Goal: Task Accomplishment & Management: Manage account settings

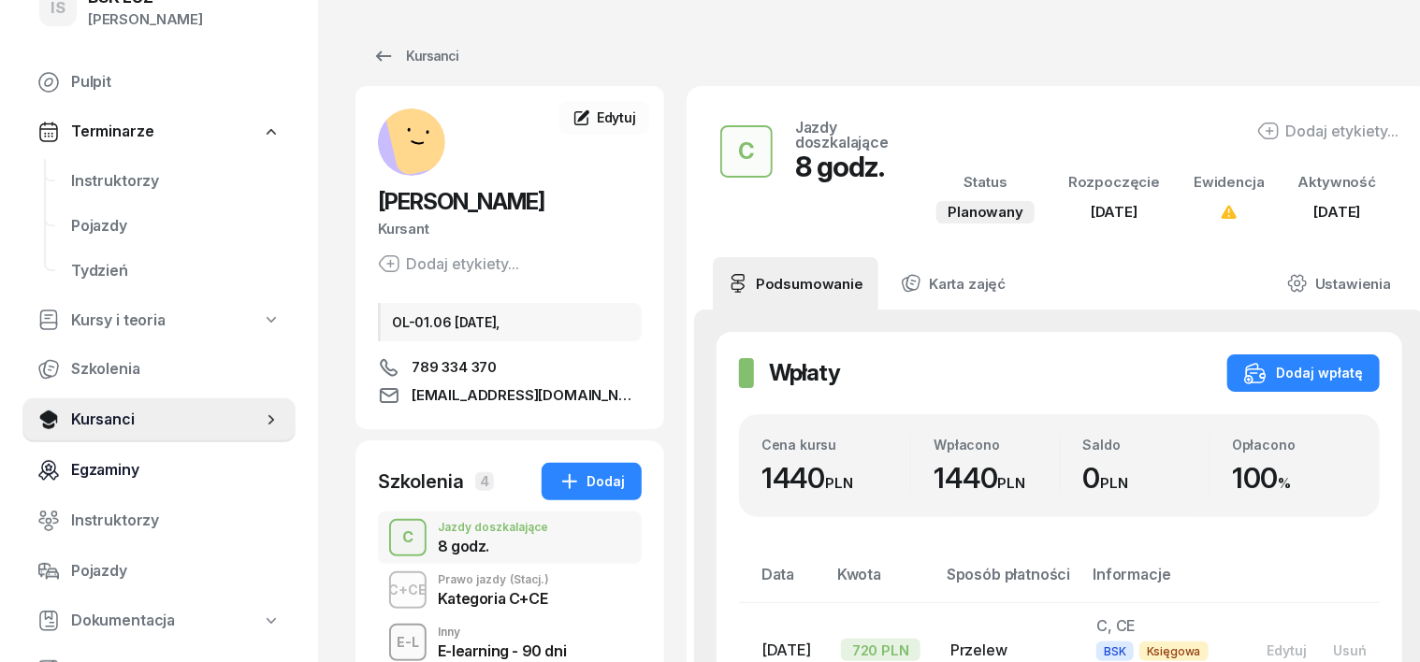
scroll to position [116, 0]
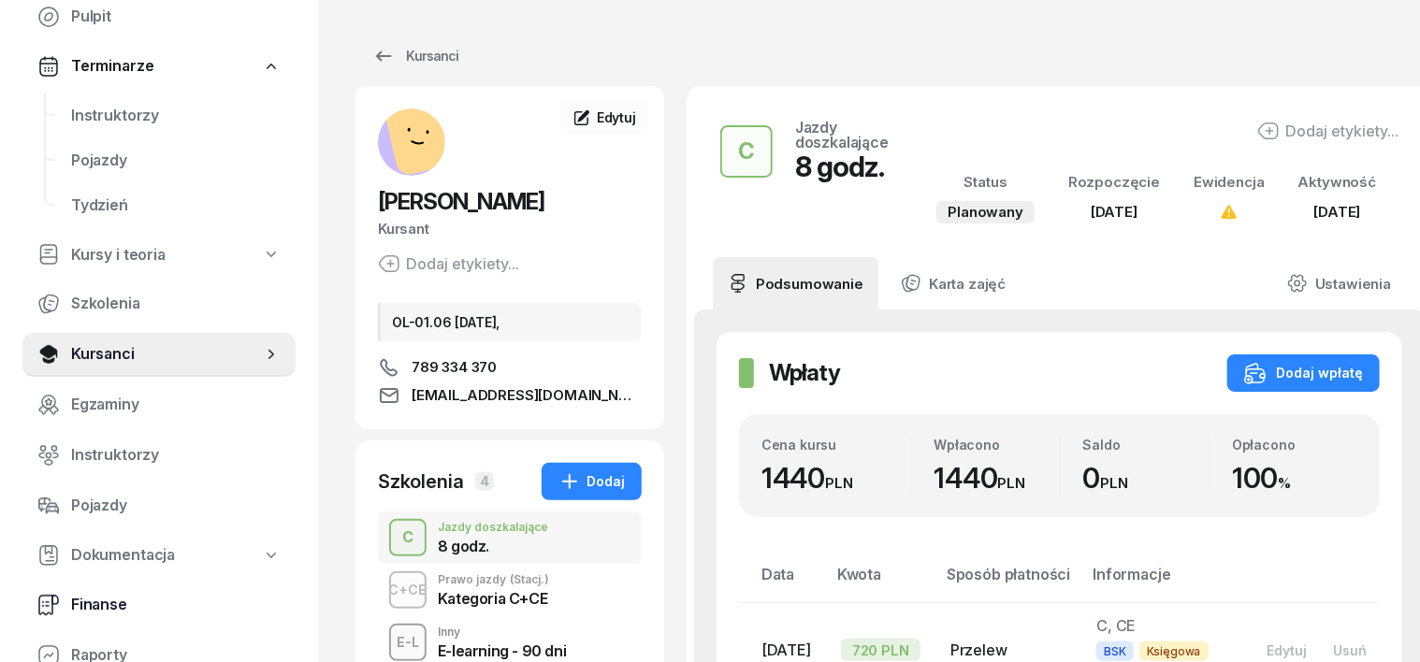
click at [107, 599] on span "Finanse" at bounding box center [176, 605] width 210 height 24
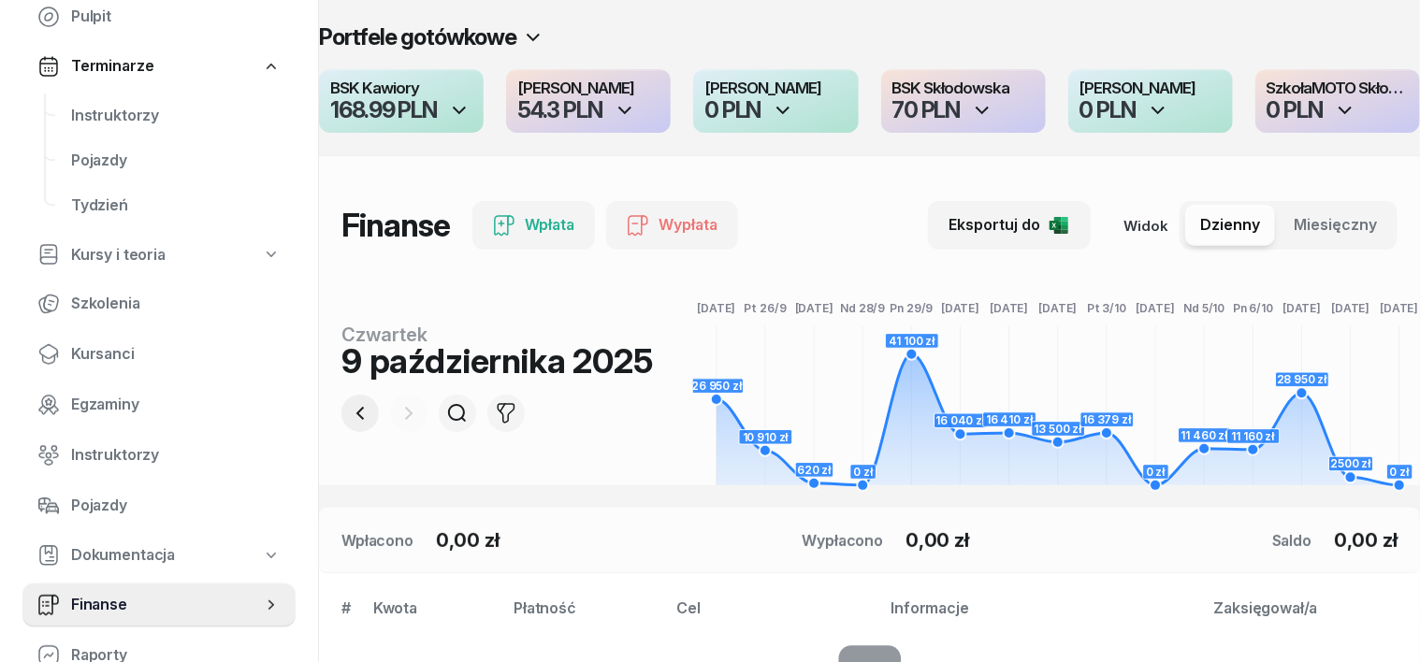
click at [349, 412] on icon "button" at bounding box center [360, 413] width 22 height 22
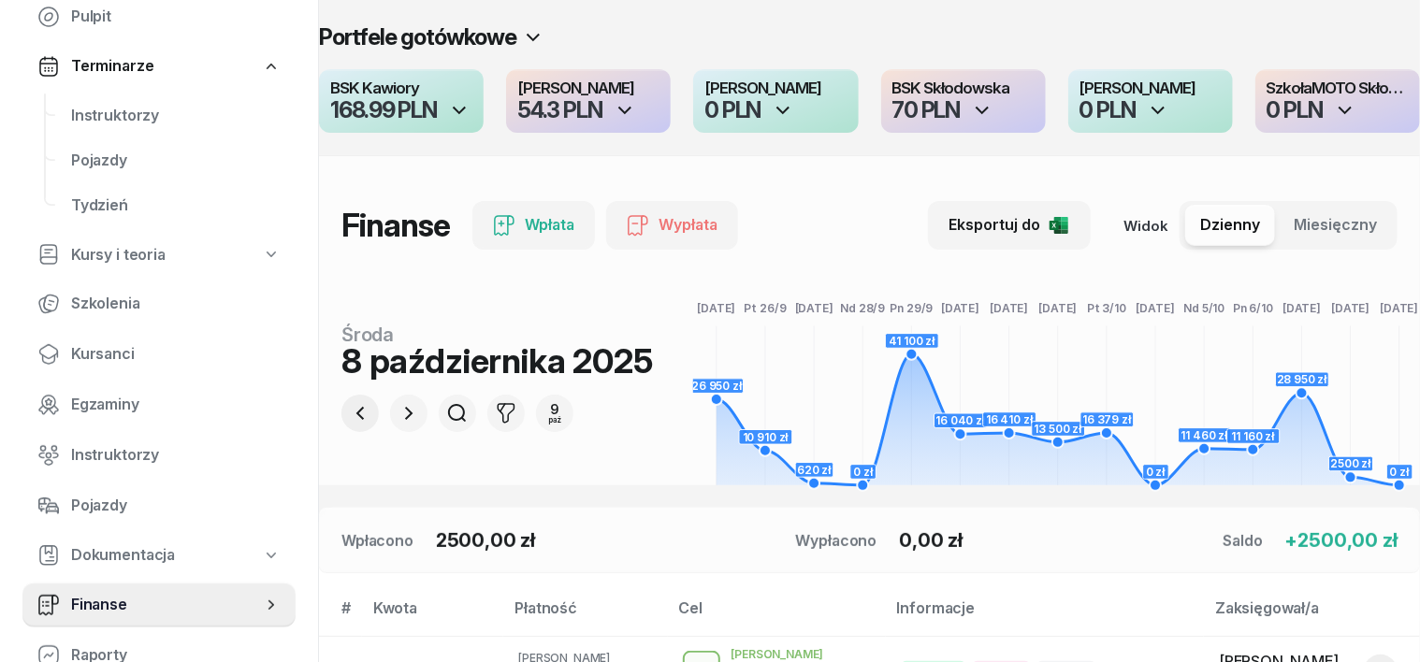
click at [349, 412] on icon "button" at bounding box center [360, 413] width 22 height 22
click at [398, 413] on icon "button" at bounding box center [409, 413] width 22 height 22
click at [398, 412] on icon "button" at bounding box center [409, 413] width 22 height 22
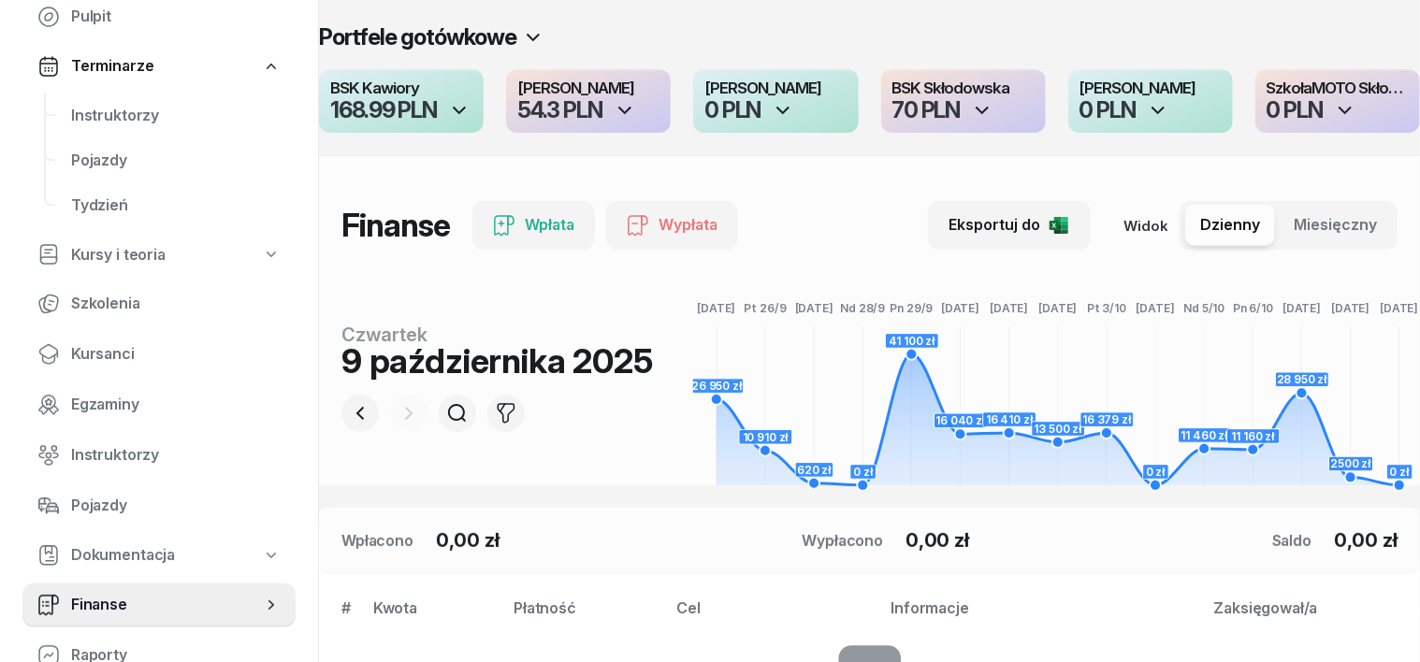
click at [390, 415] on div at bounding box center [408, 413] width 37 height 37
click at [349, 411] on icon "button" at bounding box center [360, 413] width 22 height 22
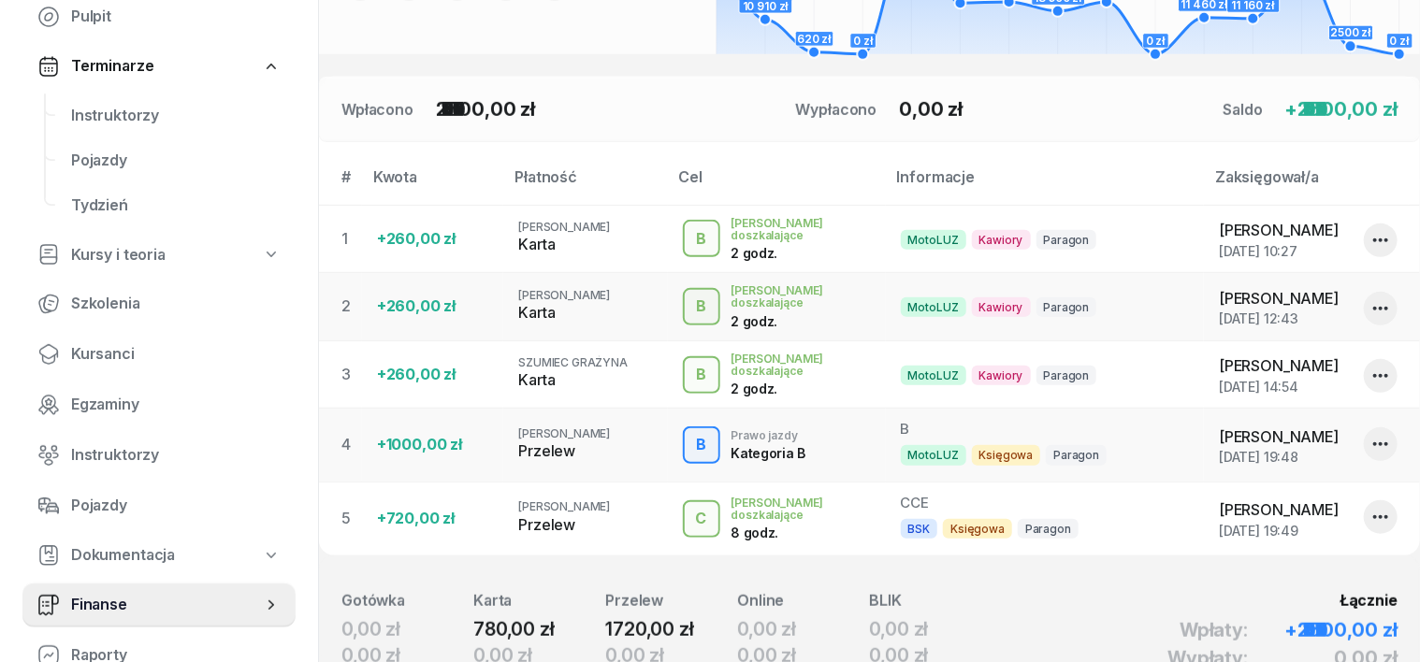
scroll to position [468, 0]
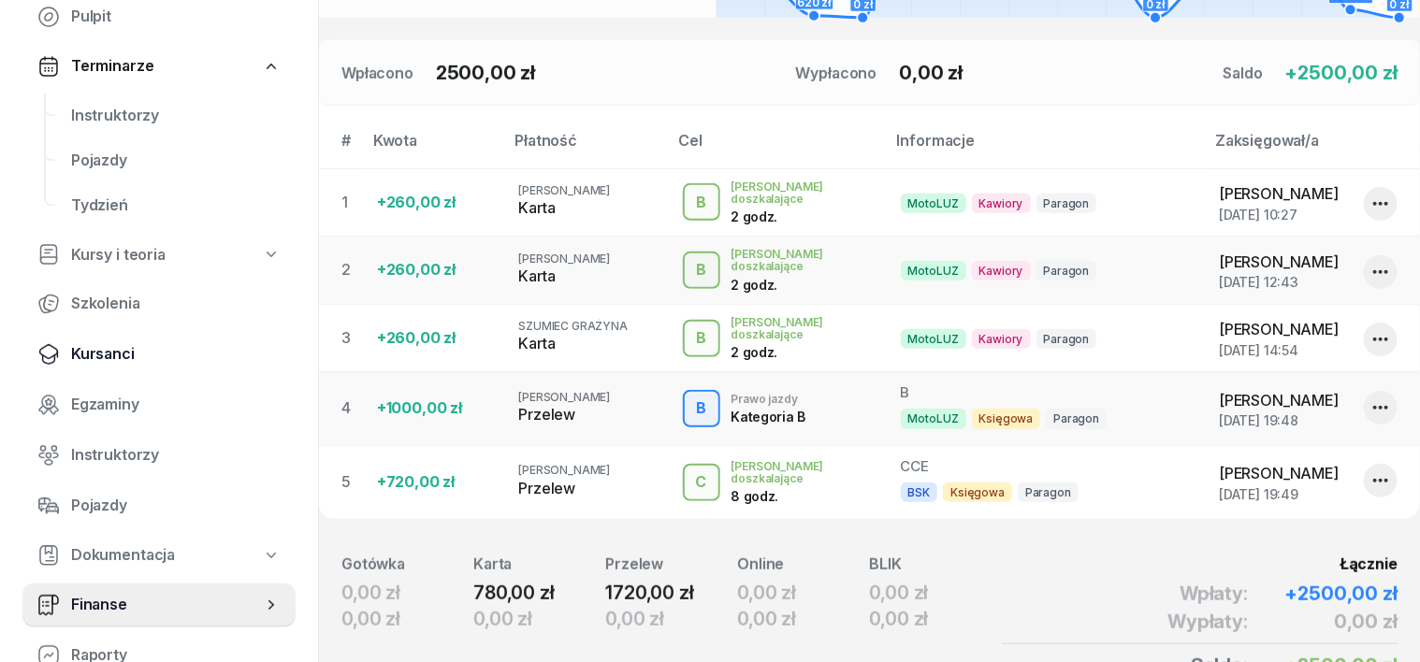
click at [111, 353] on span "Kursanci" at bounding box center [176, 354] width 210 height 24
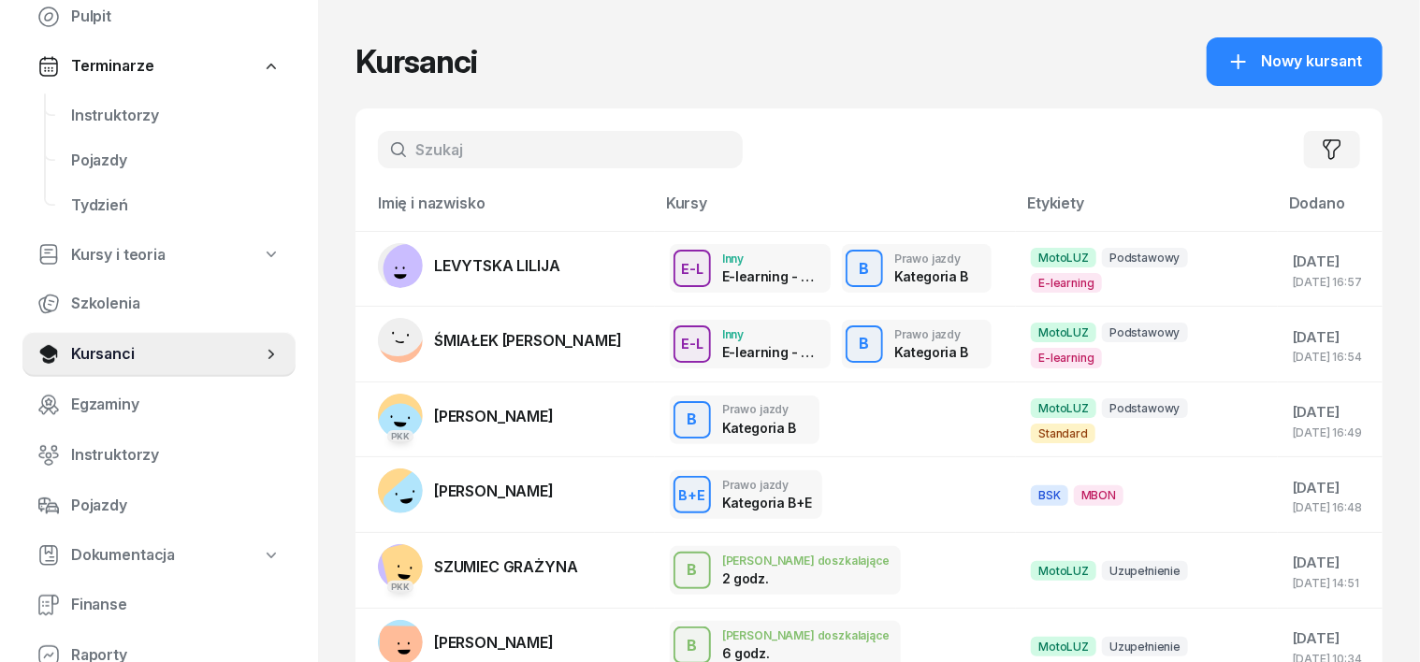
click at [386, 146] on input "text" at bounding box center [560, 149] width 365 height 37
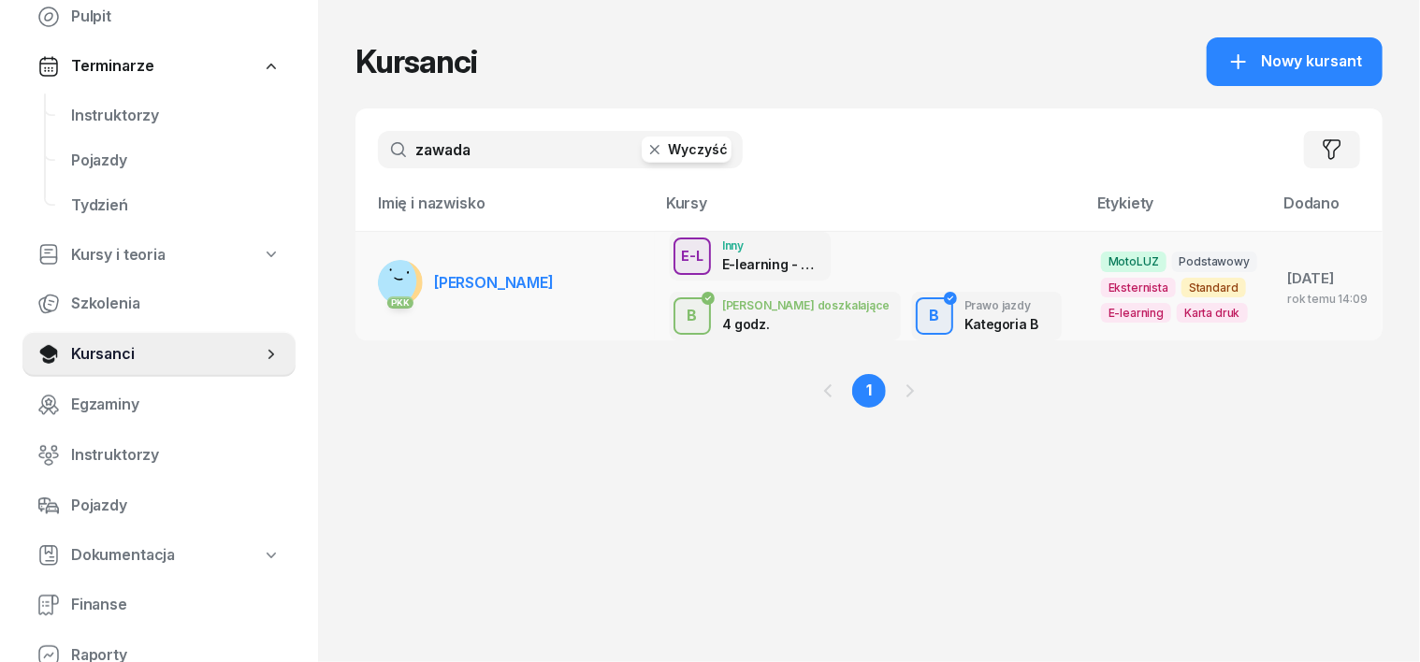
type input "zawada"
click at [362, 288] on rect at bounding box center [389, 280] width 55 height 55
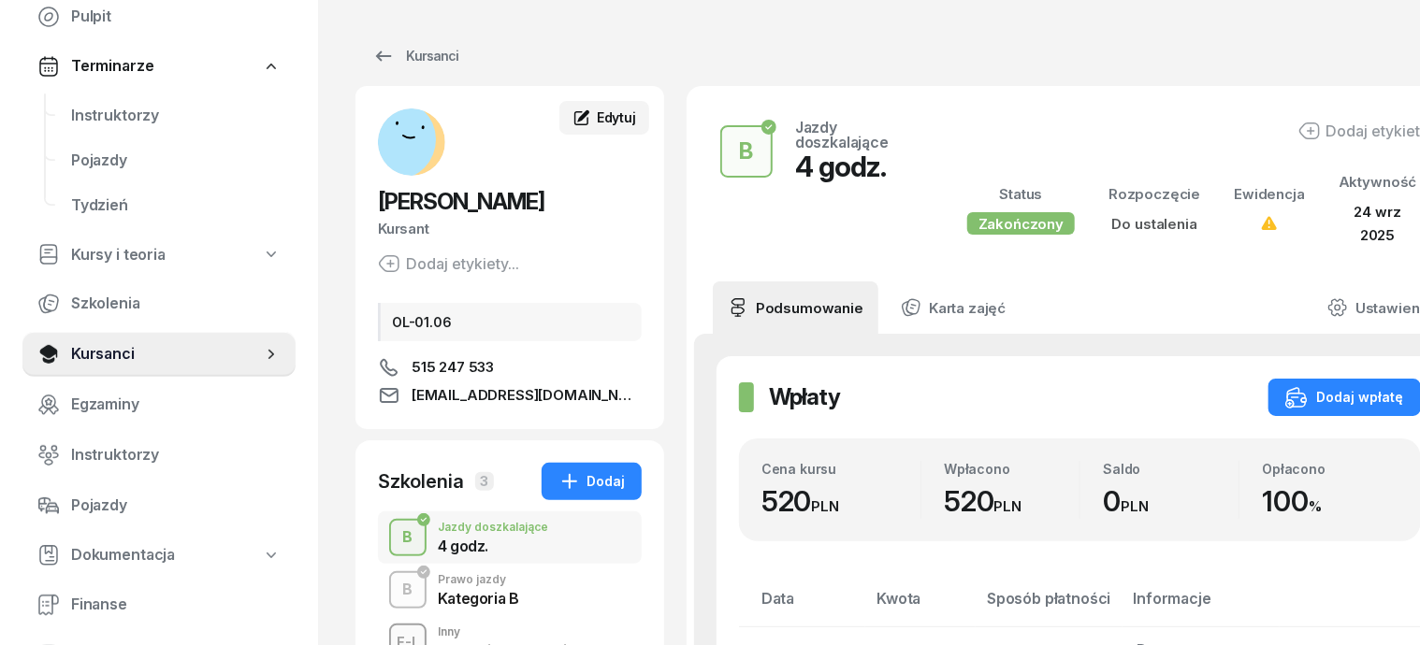
click at [597, 119] on span "Edytuj" at bounding box center [616, 117] width 39 height 16
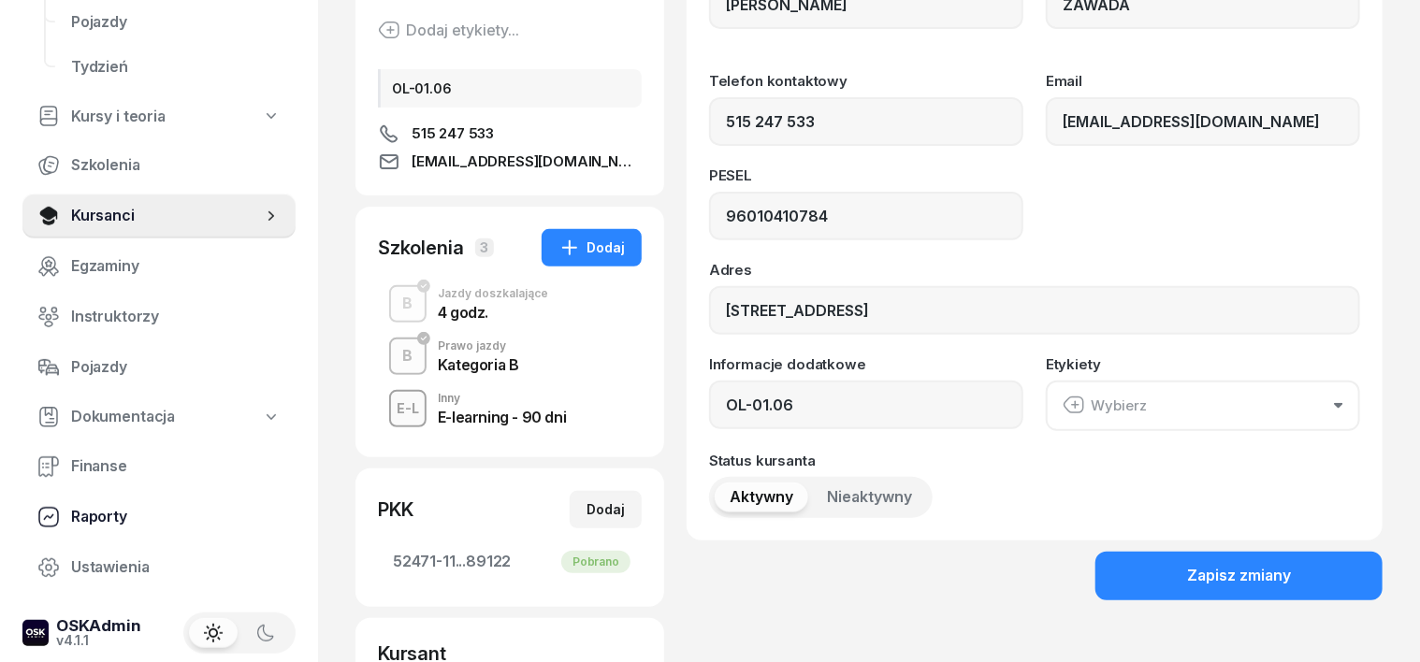
scroll to position [267, 0]
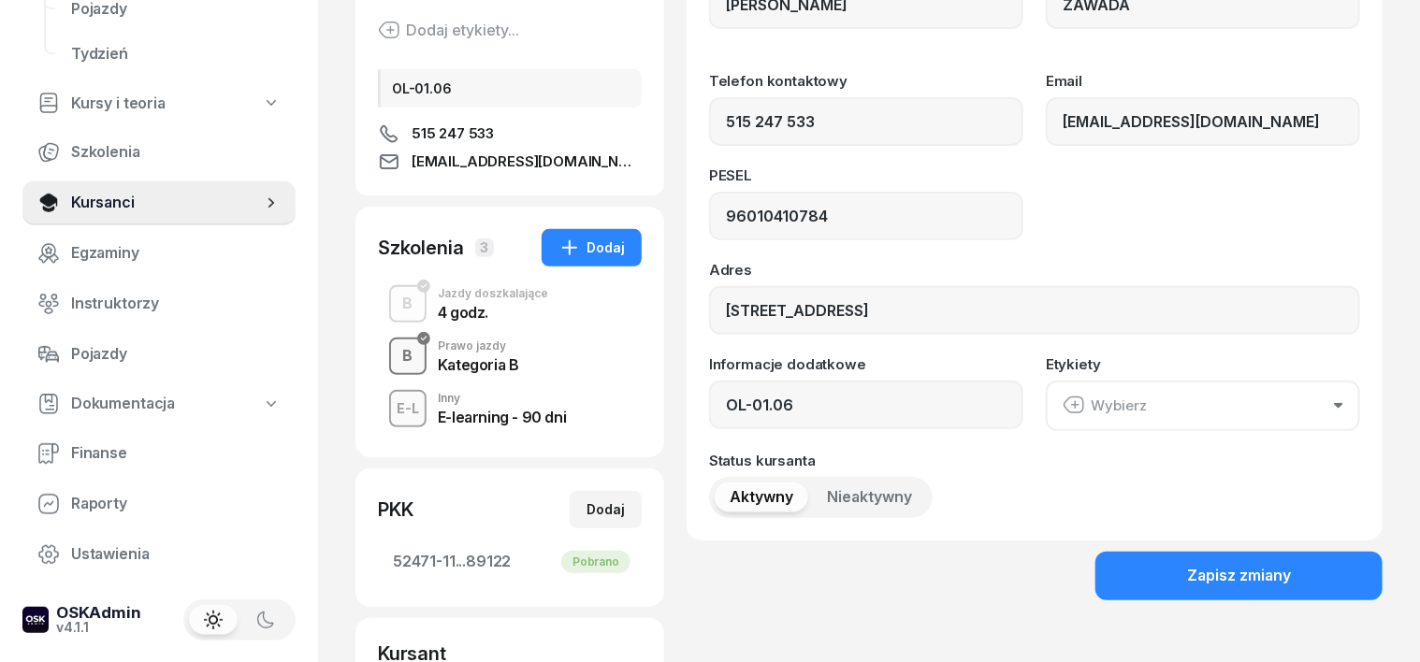
click at [396, 354] on div "B" at bounding box center [408, 356] width 25 height 32
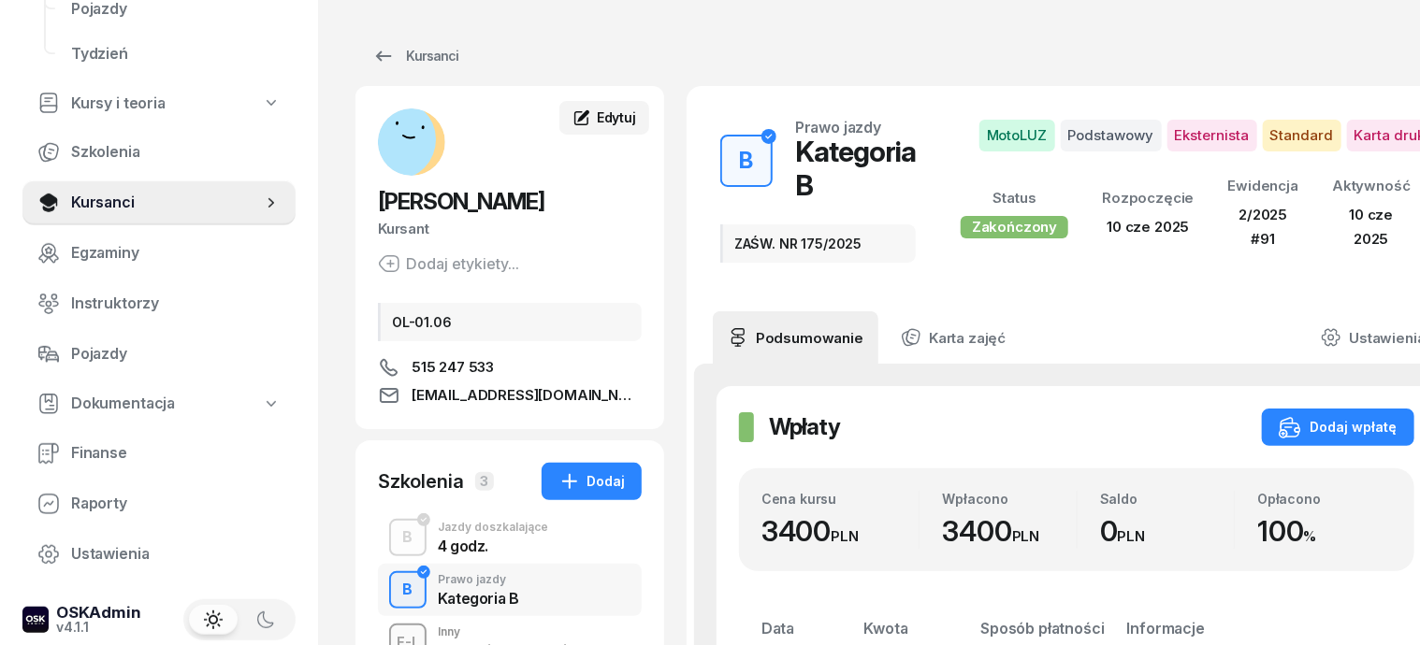
click at [597, 118] on span "Edytuj" at bounding box center [616, 117] width 39 height 16
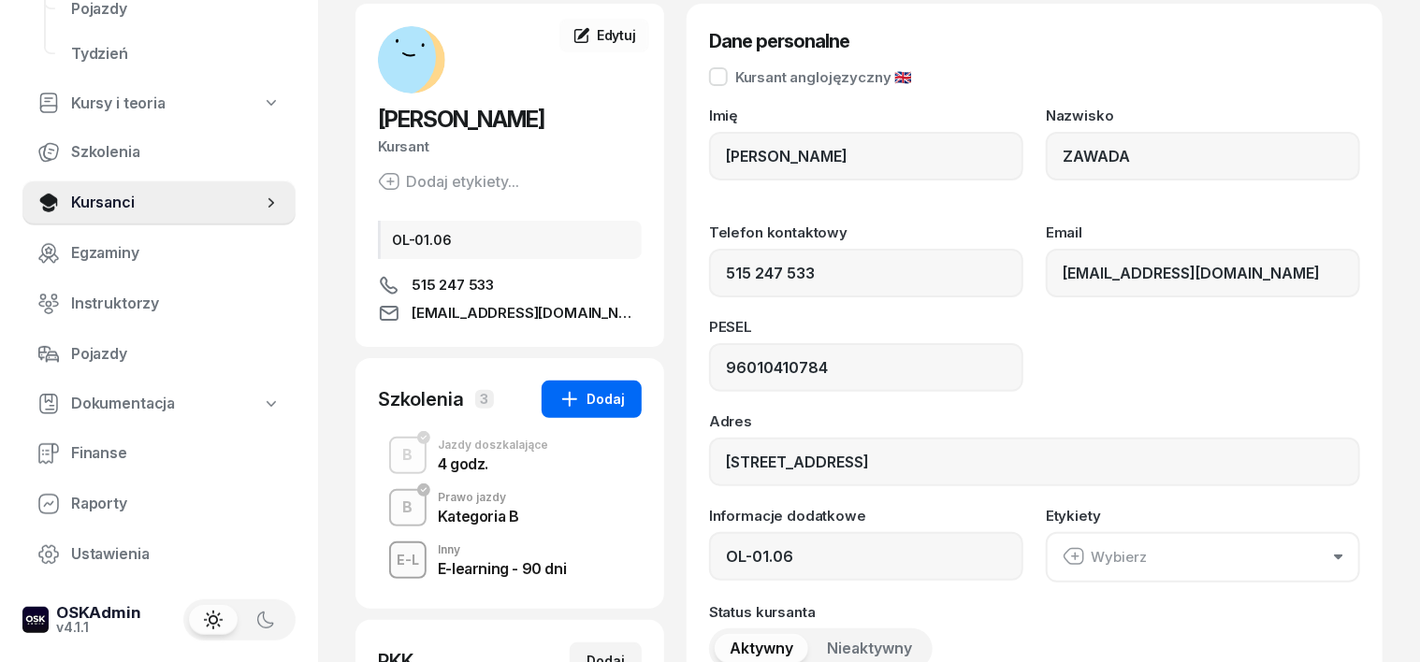
scroll to position [116, 0]
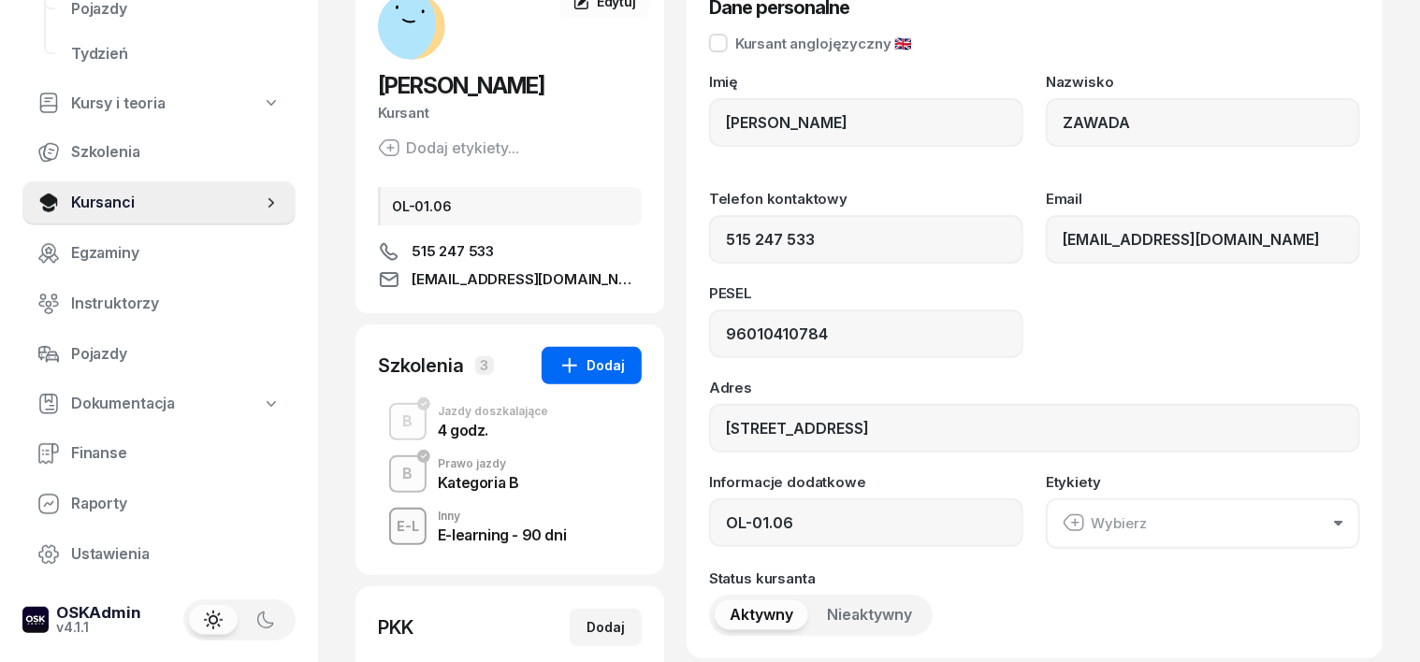
click at [571, 362] on div "Dodaj" at bounding box center [591, 365] width 66 height 22
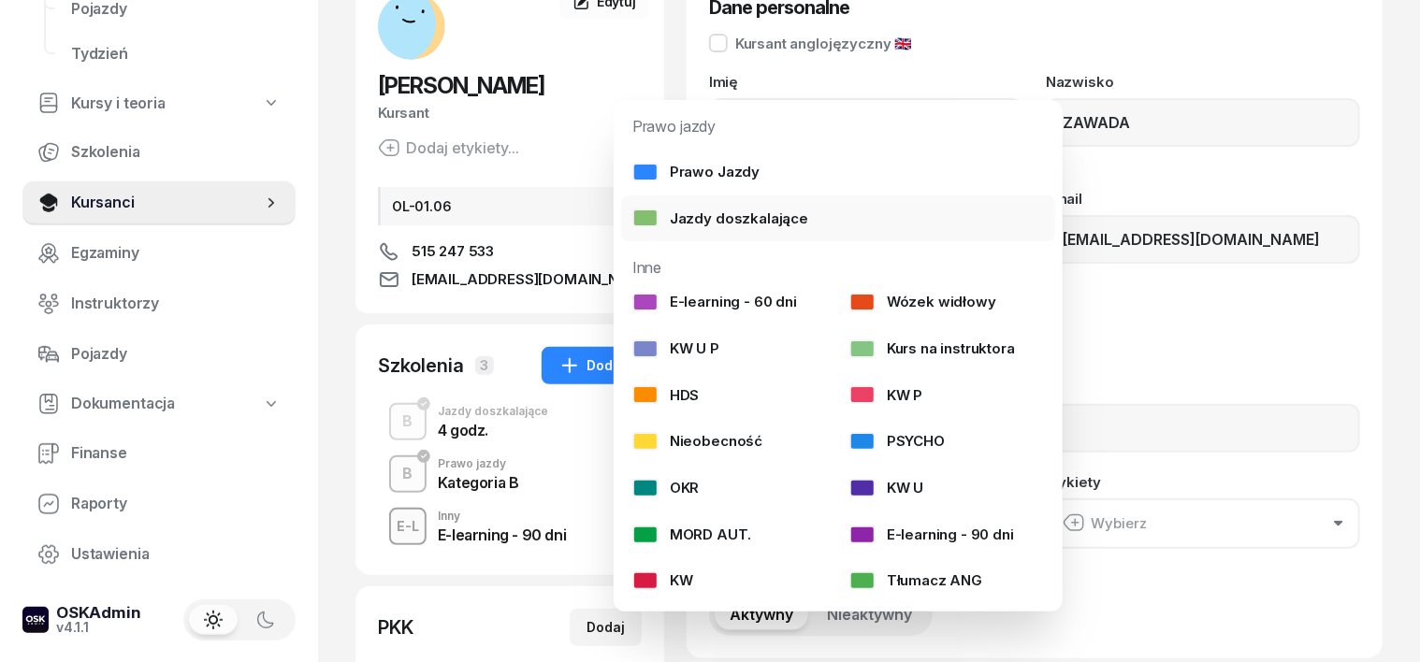
click at [745, 220] on div "Jazdy doszkalające" at bounding box center [720, 219] width 176 height 24
select select "B"
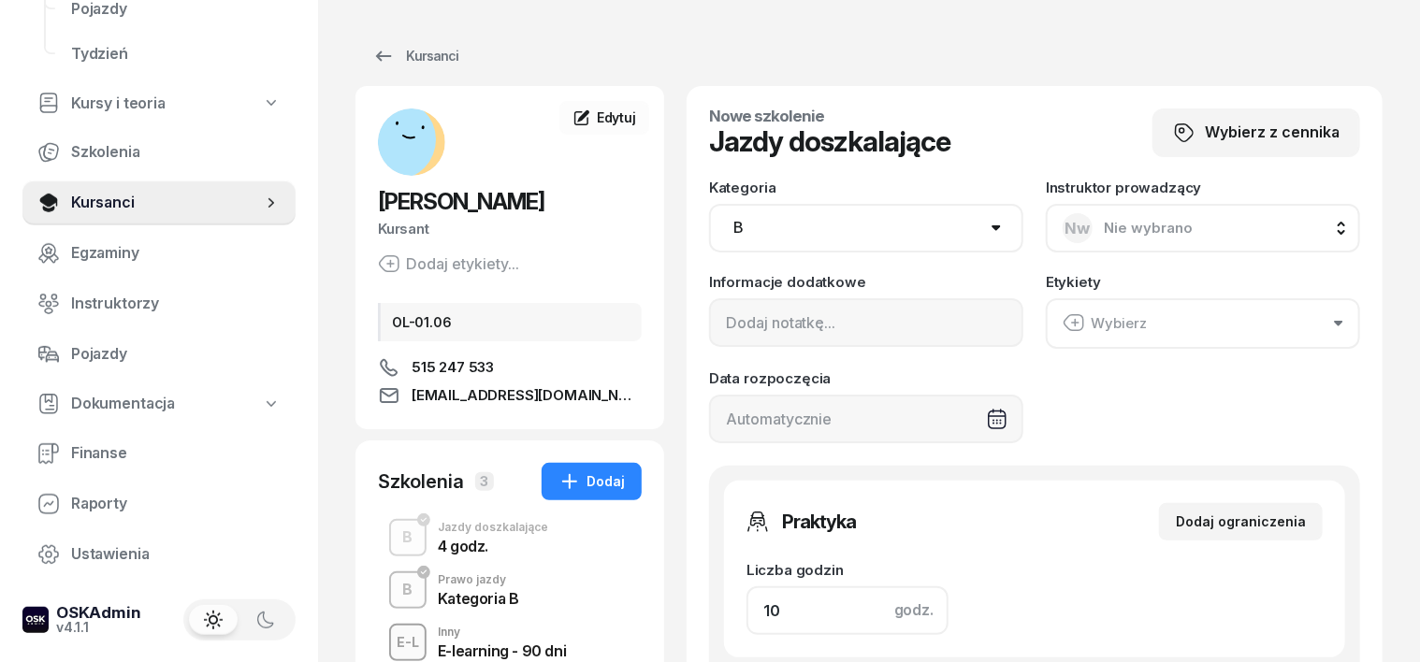
click at [750, 603] on input "10" at bounding box center [847, 610] width 202 height 49
type input "1"
type input "120"
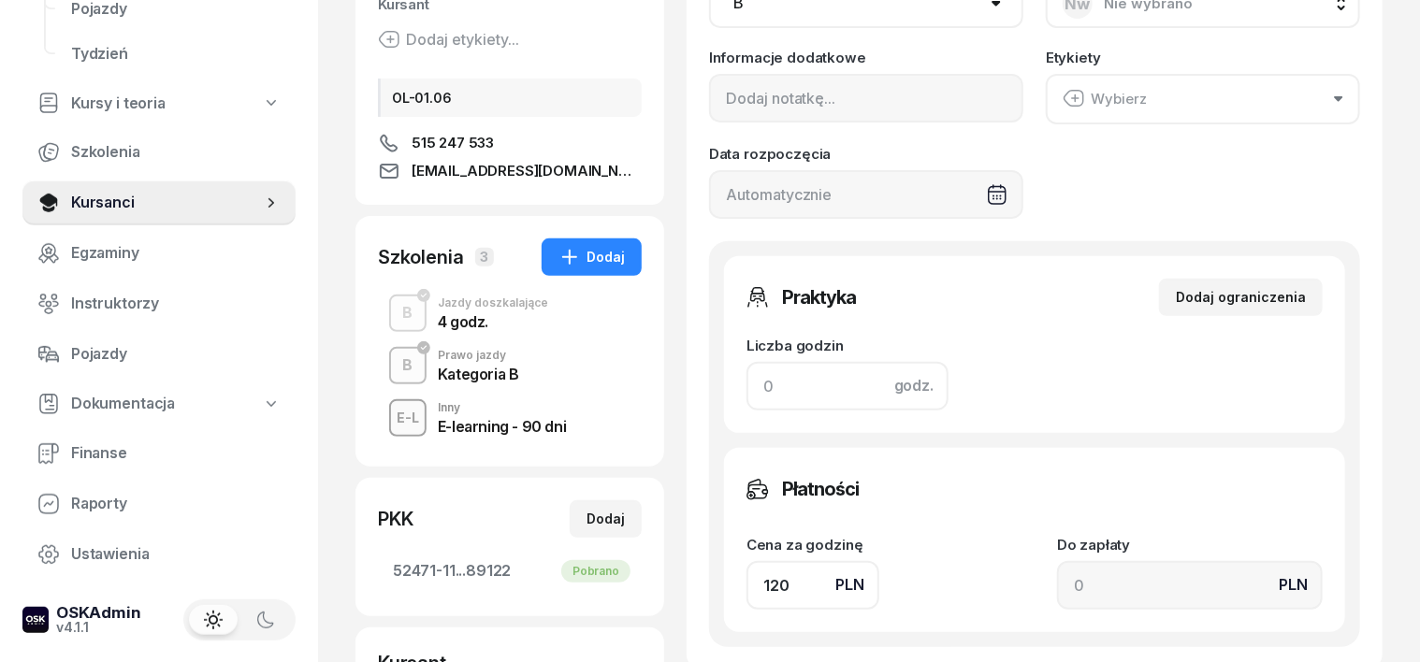
scroll to position [234, 0]
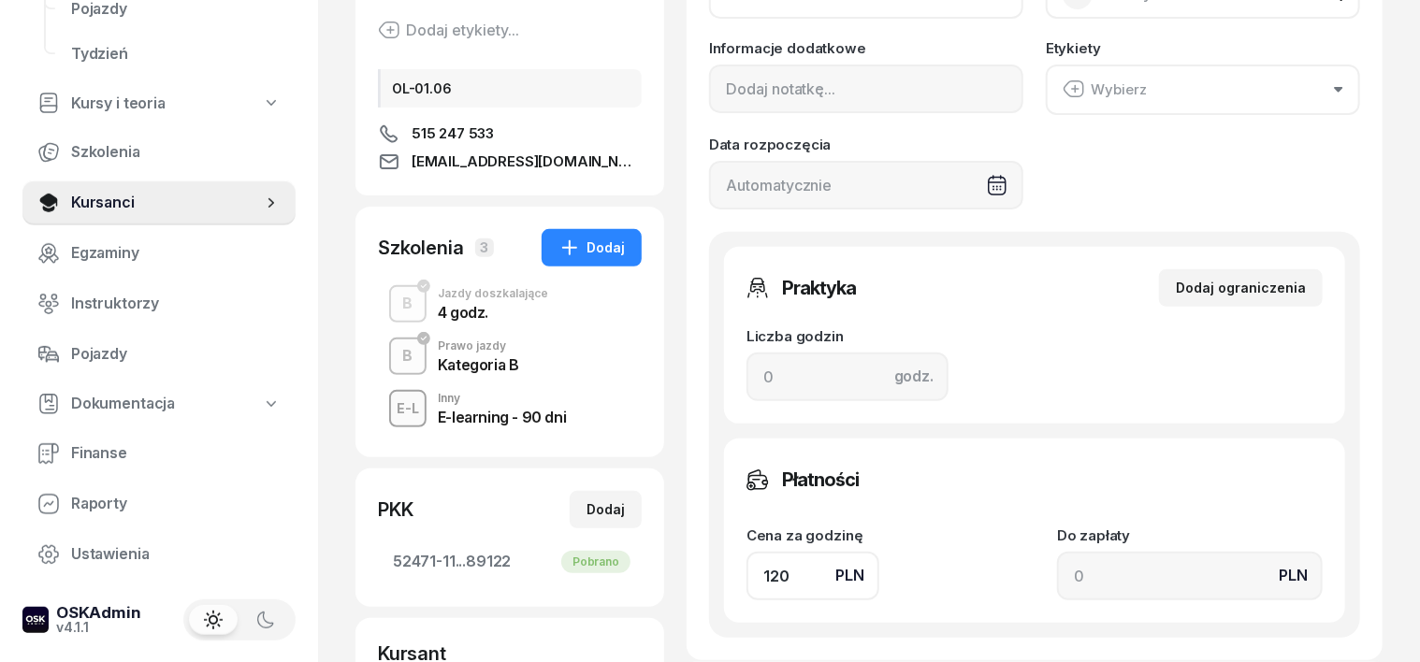
click at [759, 570] on input "120" at bounding box center [812, 576] width 133 height 49
type input "1"
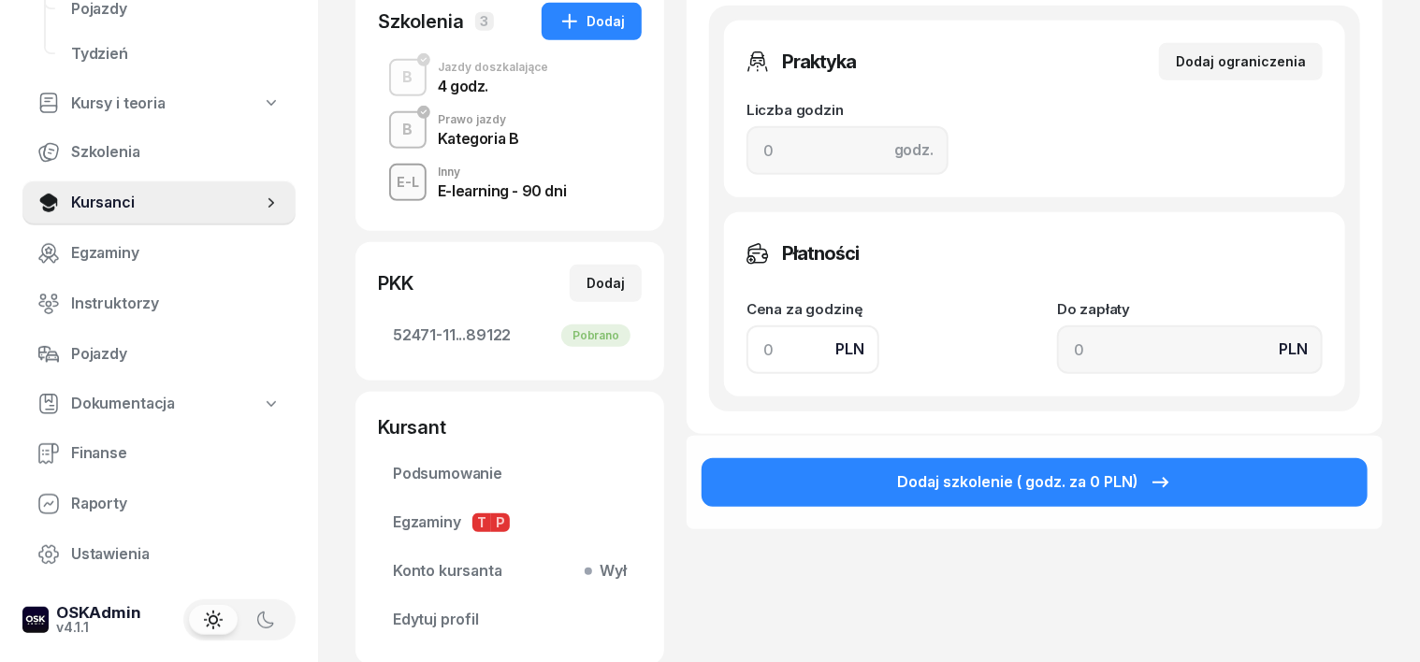
scroll to position [468, 0]
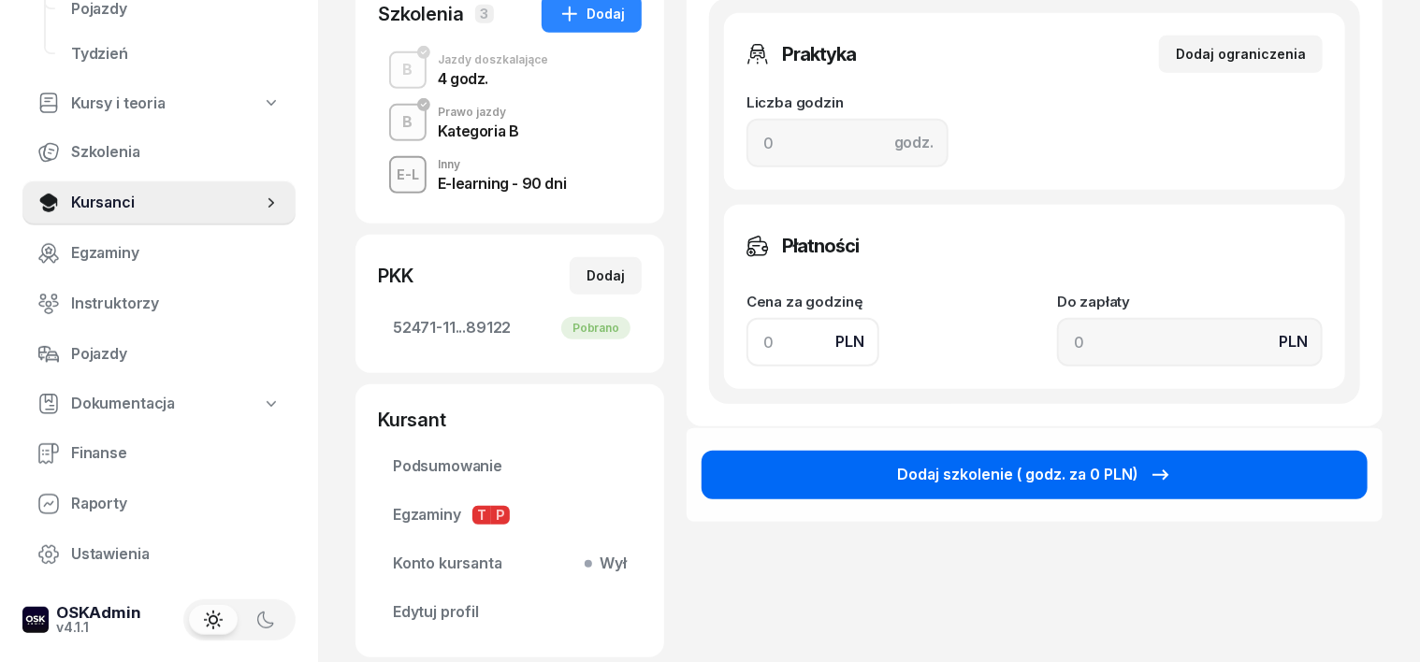
click at [1241, 477] on button "Dodaj szkolenie ( godz. za 0 PLN)" at bounding box center [1034, 475] width 666 height 49
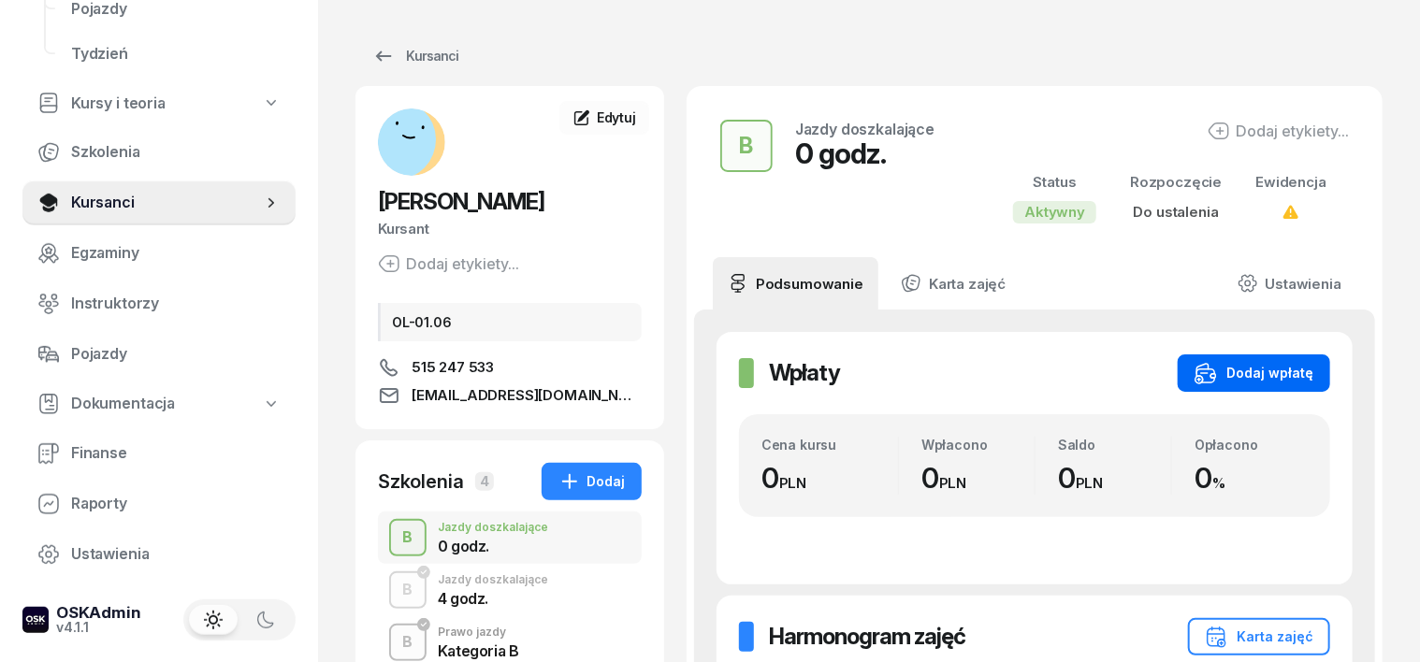
click at [1313, 366] on div "Dodaj wpłatę" at bounding box center [1253, 373] width 119 height 22
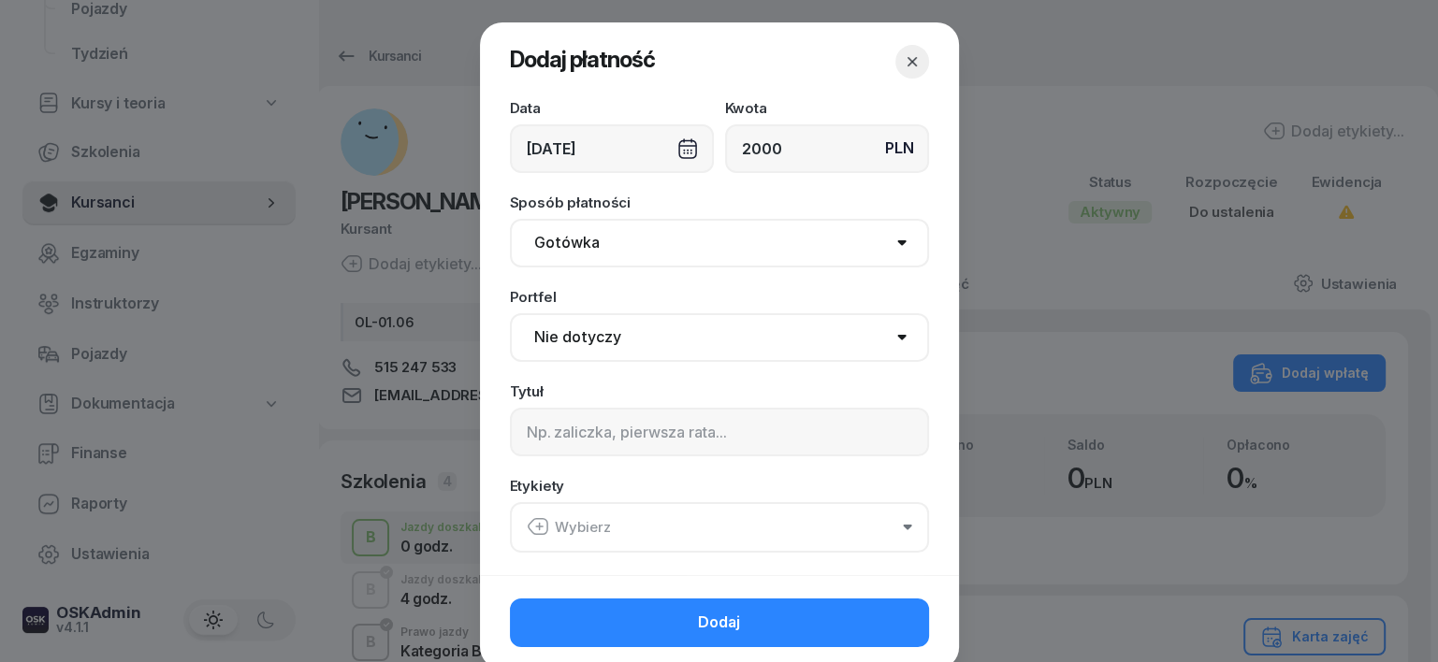
type input "2000"
click at [677, 150] on div "[DATE]" at bounding box center [612, 148] width 204 height 49
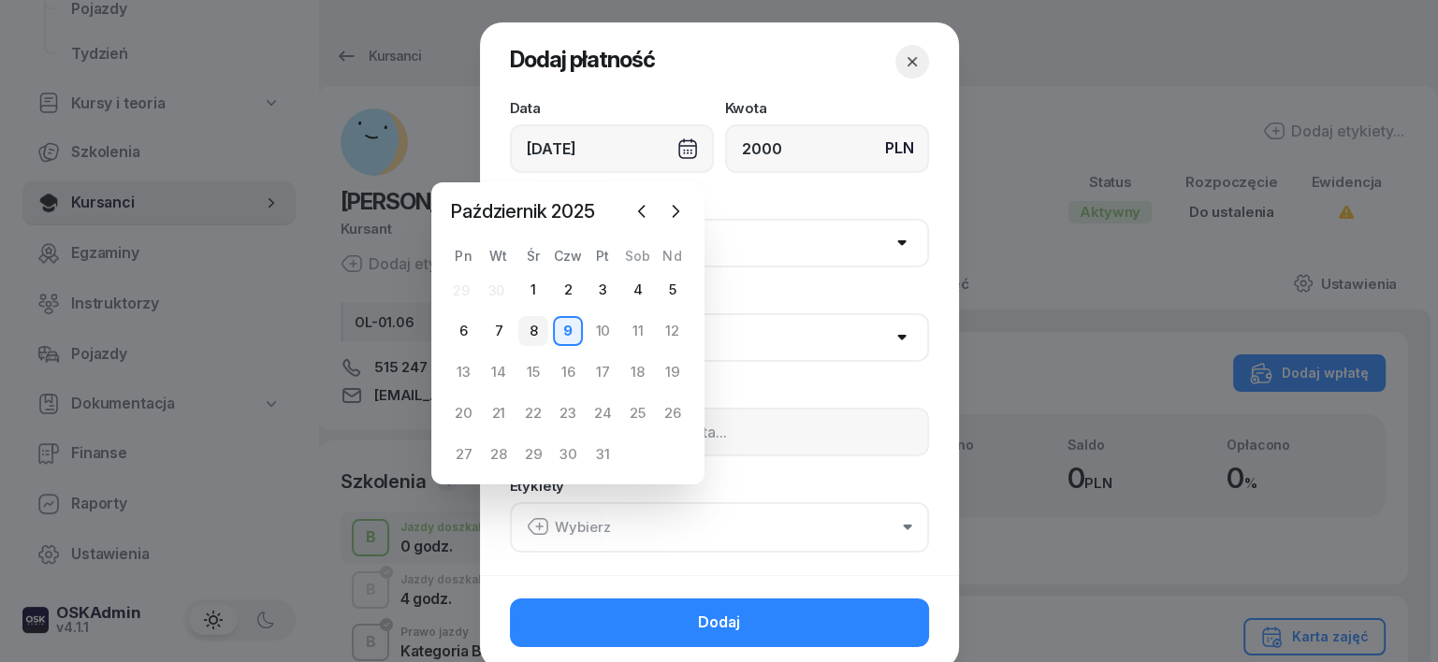
click at [531, 330] on div "8" at bounding box center [533, 331] width 30 height 30
type input "[DATE]"
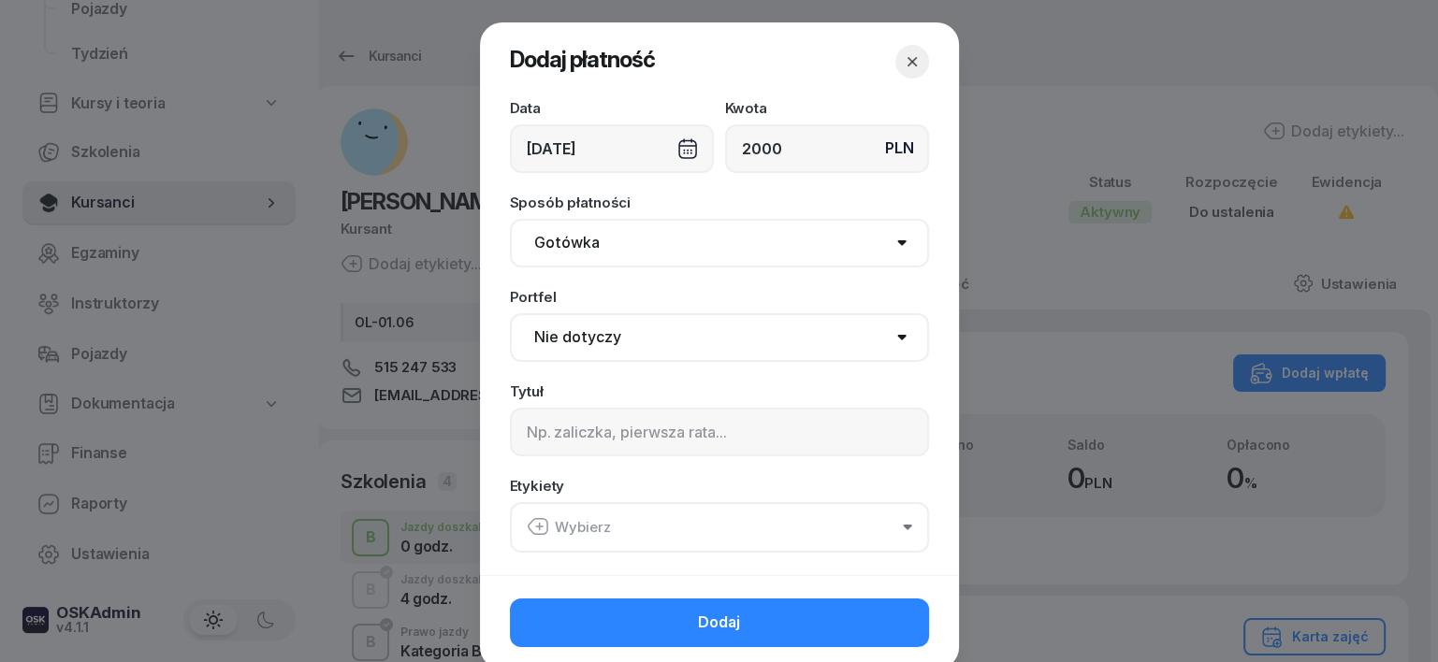
click at [570, 243] on select "Gotówka Karta Przelew Płatności online BLIK" at bounding box center [719, 243] width 419 height 49
select select "transfer"
click at [510, 219] on select "Gotówka Karta Przelew Płatności online BLIK" at bounding box center [719, 243] width 419 height 49
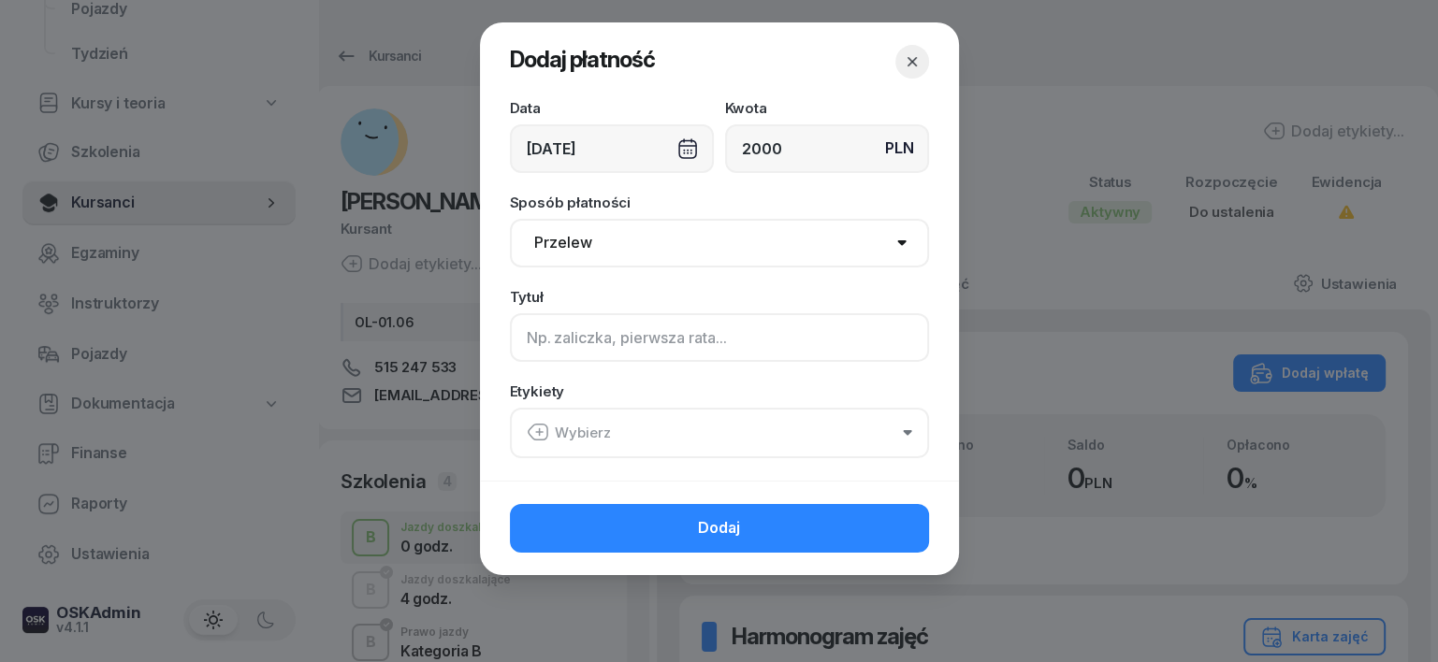
click at [537, 343] on input at bounding box center [719, 337] width 419 height 49
type input "b"
click at [532, 427] on icon "button" at bounding box center [538, 432] width 22 height 22
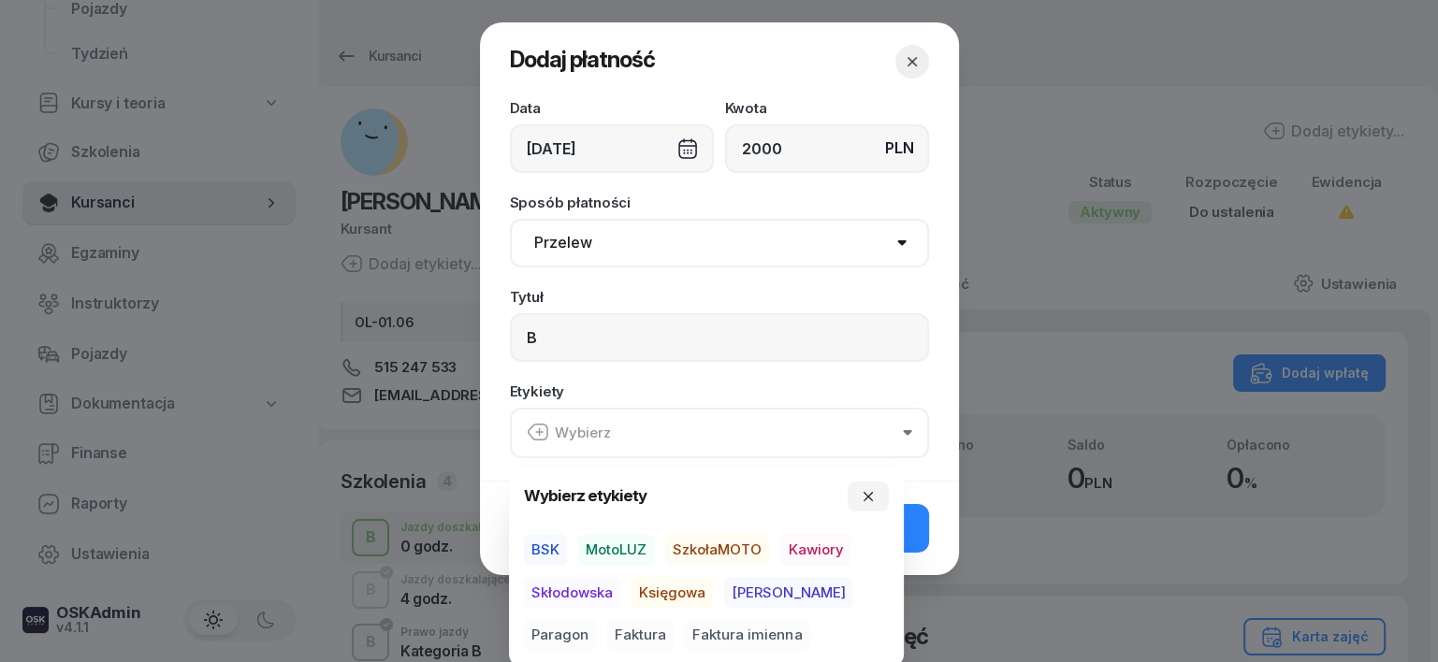
click at [619, 544] on span "MotoLUZ" at bounding box center [616, 550] width 76 height 32
click at [665, 591] on span "Księgowa" at bounding box center [671, 592] width 81 height 32
click at [596, 619] on span "Paragon" at bounding box center [560, 635] width 72 height 32
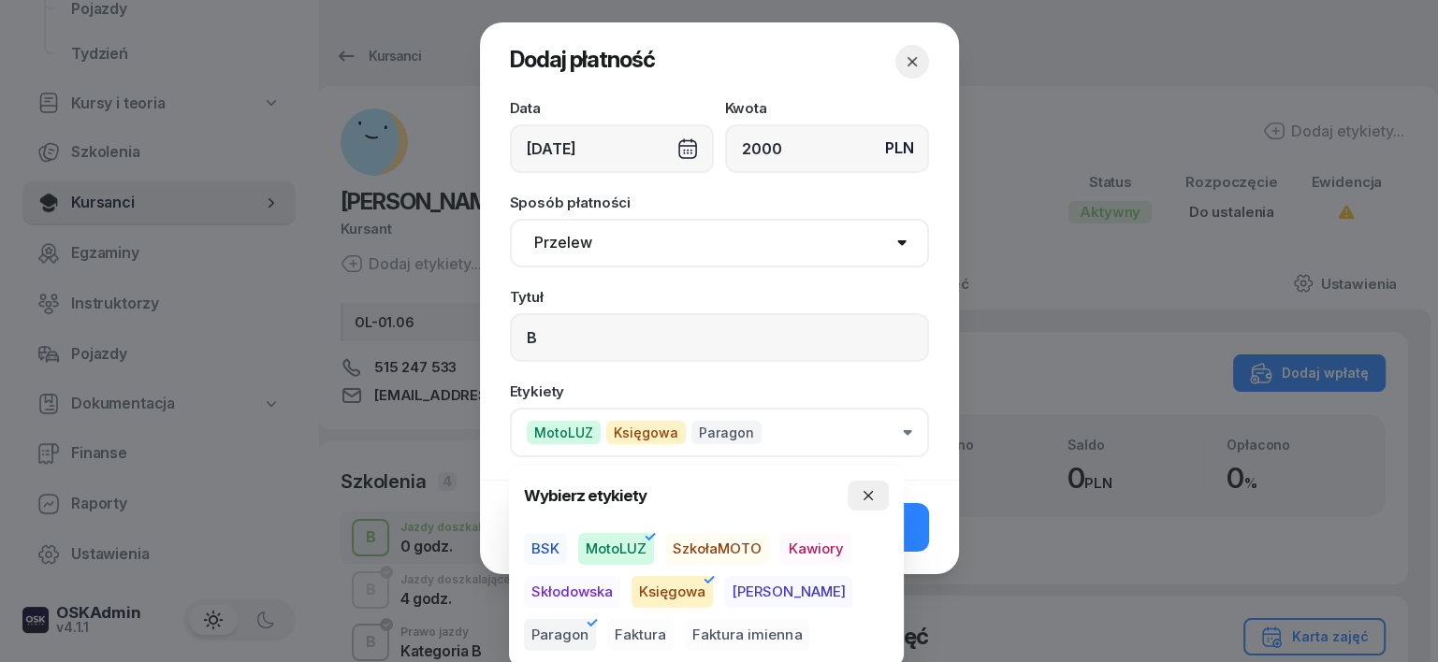
click at [867, 491] on icon "button" at bounding box center [867, 495] width 15 height 15
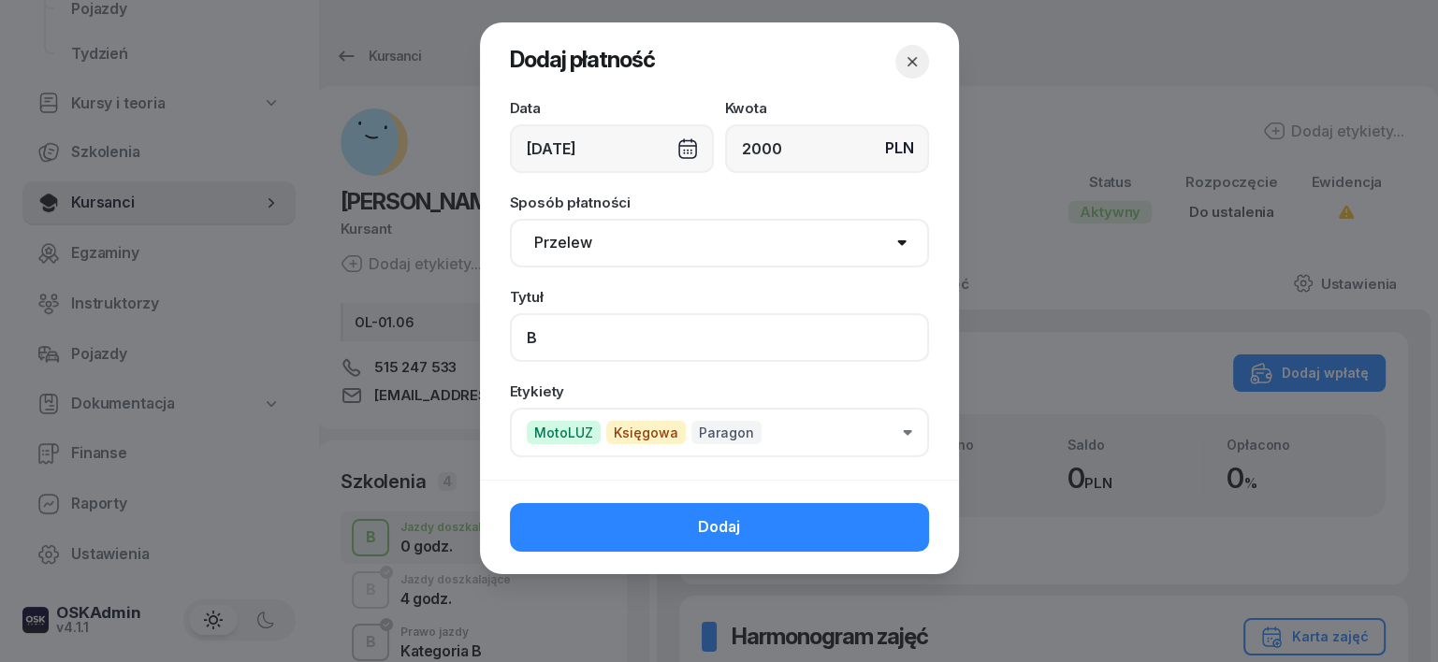
click at [561, 333] on input "B" at bounding box center [719, 337] width 419 height 49
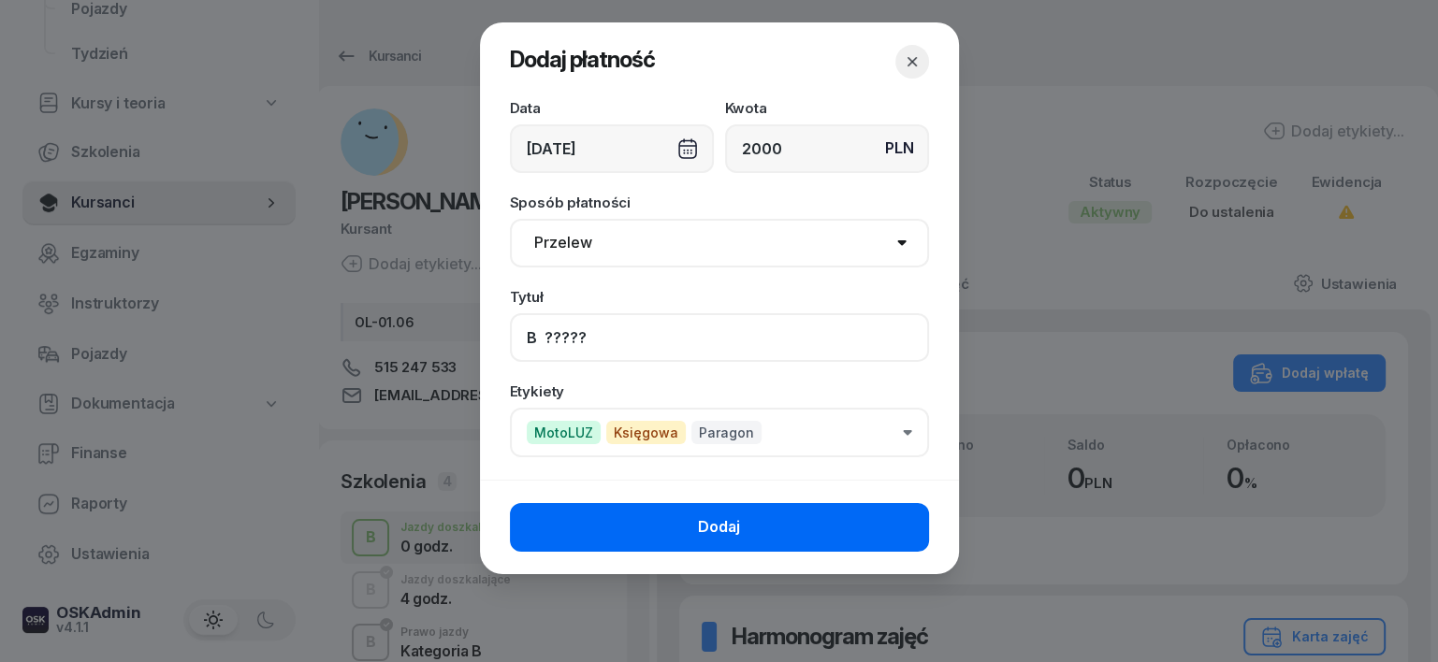
type input "B ?????"
click at [763, 521] on button "Dodaj" at bounding box center [719, 527] width 419 height 49
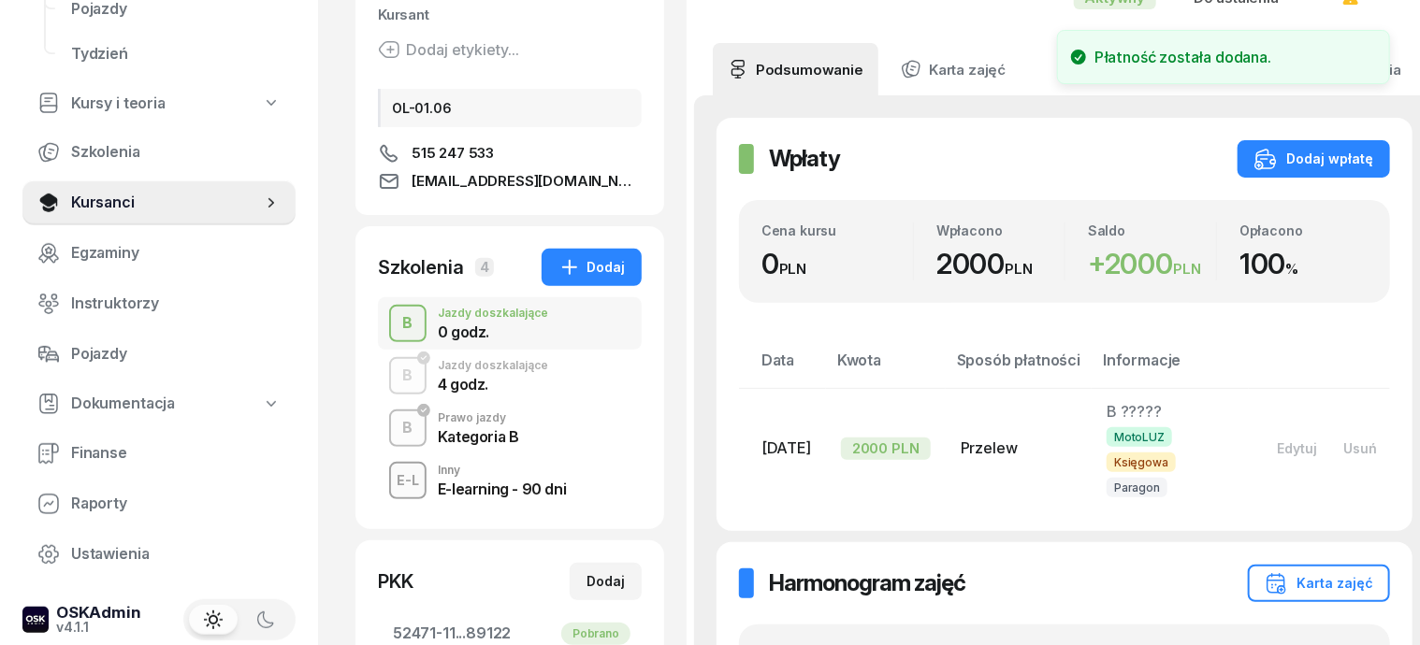
scroll to position [234, 0]
